Goal: Task Accomplishment & Management: Manage account settings

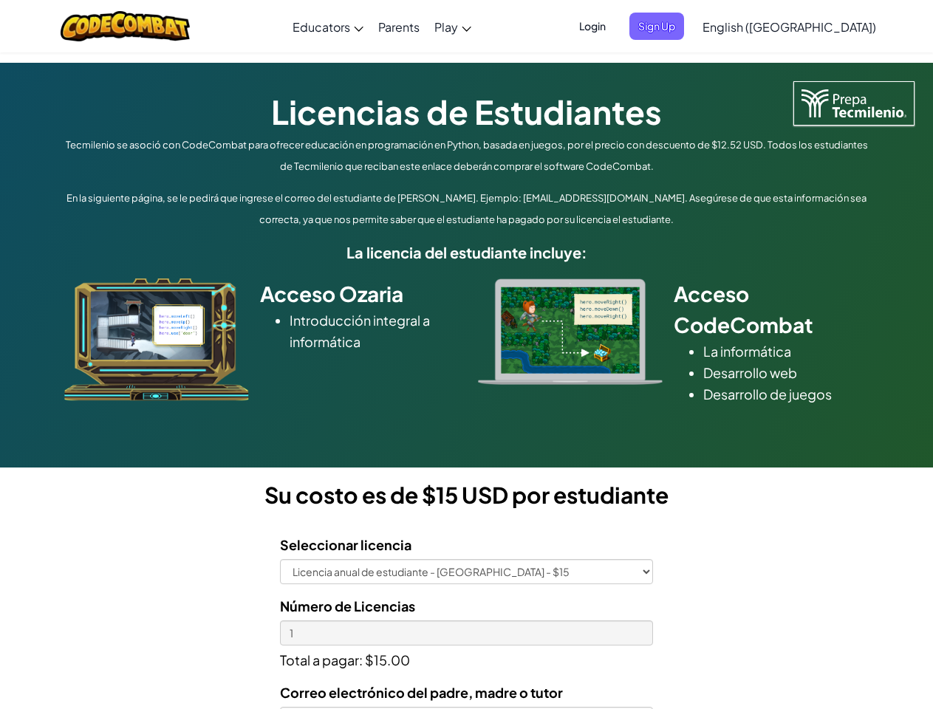
click at [467, 355] on div at bounding box center [570, 332] width 207 height 106
click at [615, 26] on span "Login" at bounding box center [592, 26] width 44 height 27
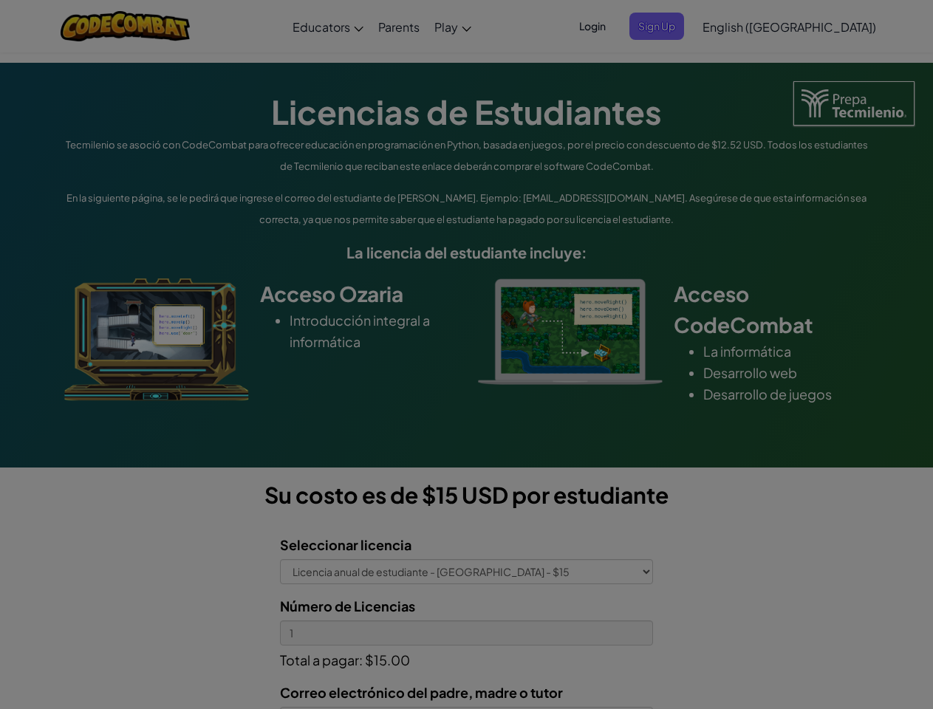
click at [0, 0] on input "Email or Username :" at bounding box center [0, 0] width 0 height 0
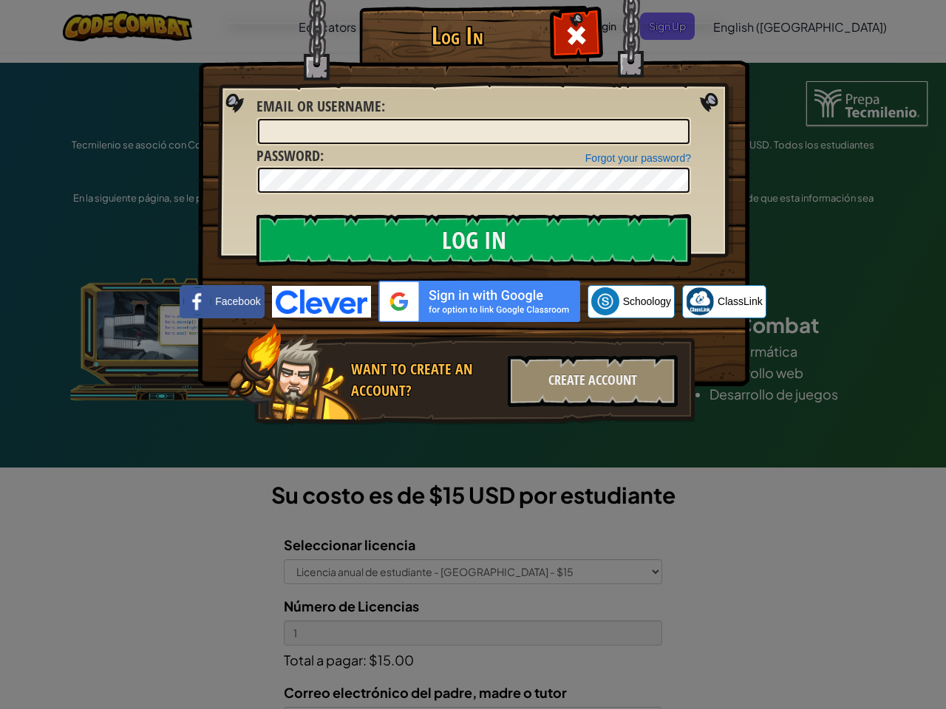
click at [747, 26] on div "Log In Unknown Error Email or Username : Forgot your password? Password : Log I…" at bounding box center [473, 354] width 946 height 709
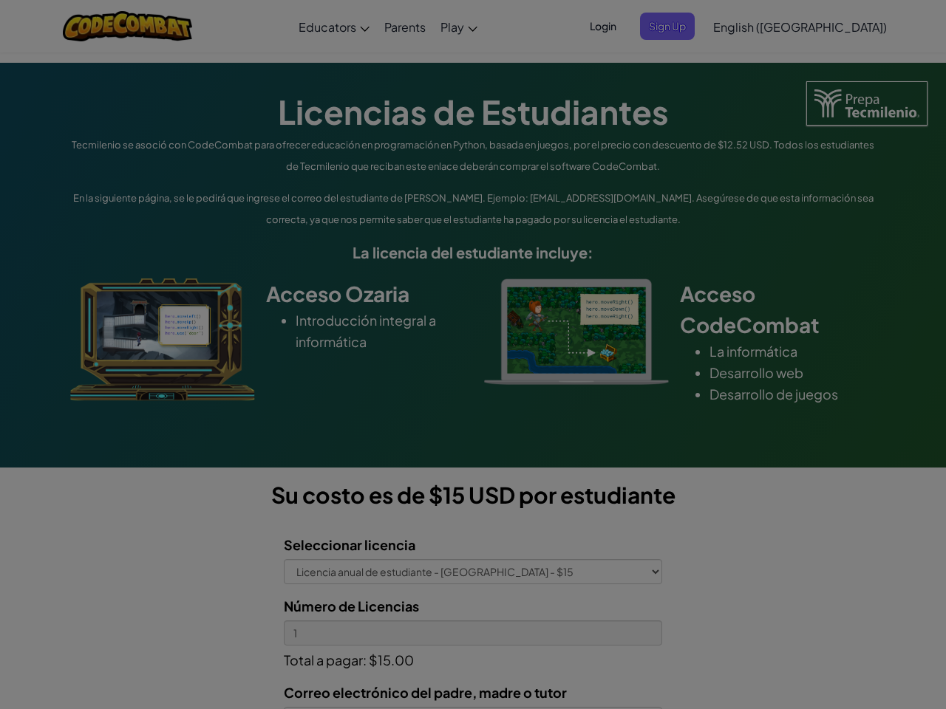
click at [747, 26] on div "Log In Unknown Error Email or Username : Forgot your password? Password : Log I…" at bounding box center [473, 354] width 946 height 709
click at [826, 27] on div at bounding box center [473, 354] width 946 height 709
